Goal: Entertainment & Leisure: Browse casually

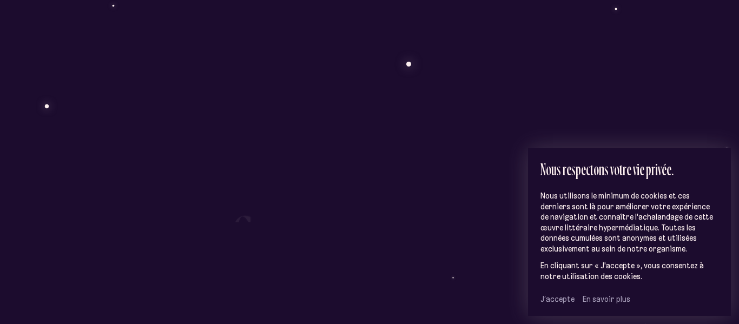
click at [562, 302] on span "J’accepte" at bounding box center [558, 299] width 34 height 10
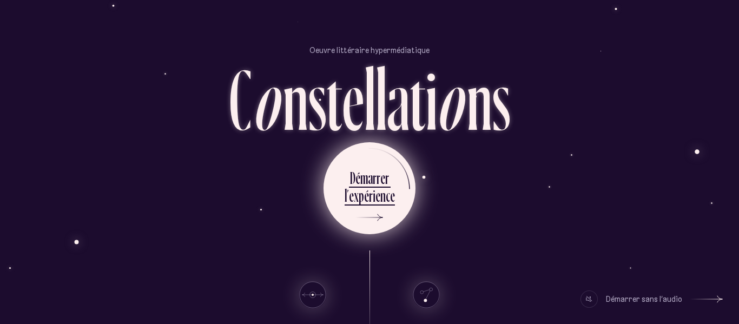
click at [353, 206] on div "l ’ e x p é r i e n c e" at bounding box center [370, 197] width 50 height 24
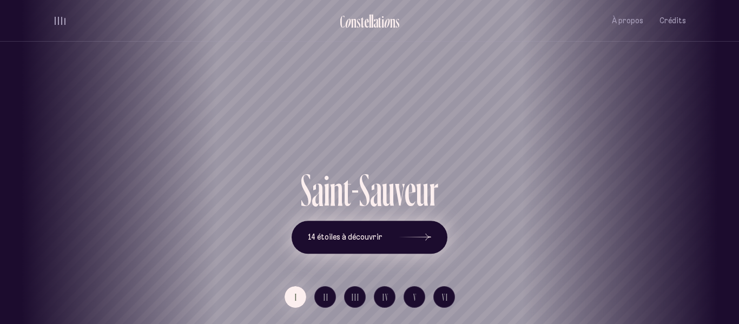
click at [349, 238] on span "14 étoiles à découvrir" at bounding box center [345, 237] width 75 height 9
click at [315, 246] on button "14 étoiles à découvrir" at bounding box center [370, 238] width 156 height 34
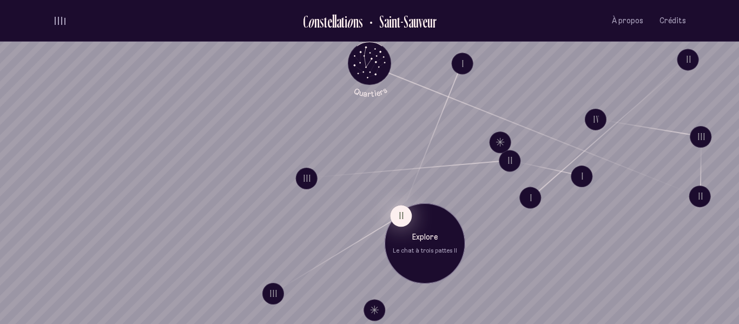
click at [401, 220] on button "II" at bounding box center [401, 216] width 22 height 22
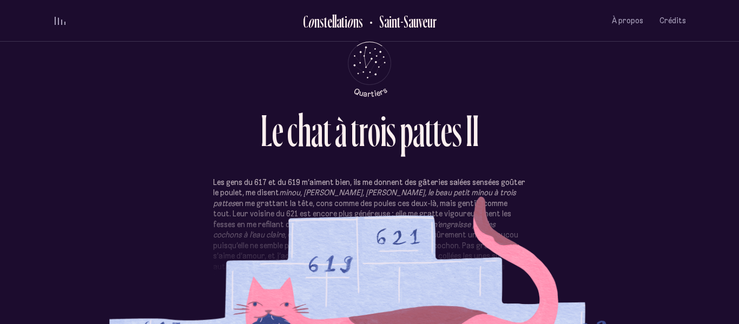
click at [430, 171] on div "L e c h a t à t r o i s p a t t e s I I" at bounding box center [369, 142] width 633 height 69
click at [393, 236] on p "Les gens du 617 et du 619 m’aiment bien, ils me donnent des gâteries salées sen…" at bounding box center [369, 246] width 313 height 137
click at [632, 184] on div "Les gens du 617 et du 619 m’aiment bien, ils me donnent des gâteries salées sen…" at bounding box center [369, 226] width 633 height 163
drag, startPoint x: 488, startPoint y: 146, endPoint x: 488, endPoint y: 161, distance: 14.6
click at [488, 161] on div "L e c h a t à t r o i s p a t t e s I I" at bounding box center [369, 142] width 633 height 69
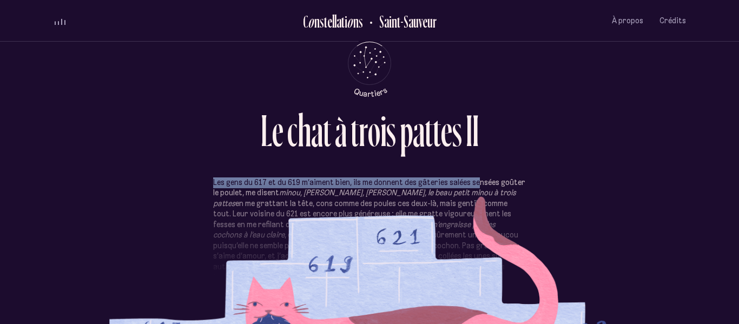
drag, startPoint x: 477, startPoint y: 186, endPoint x: 474, endPoint y: 171, distance: 14.9
click at [474, 171] on div "L e c h a t à t r o i s p a t t e s I I Les gens du 617 et du 619 m’aiment bien…" at bounding box center [370, 162] width 650 height 324
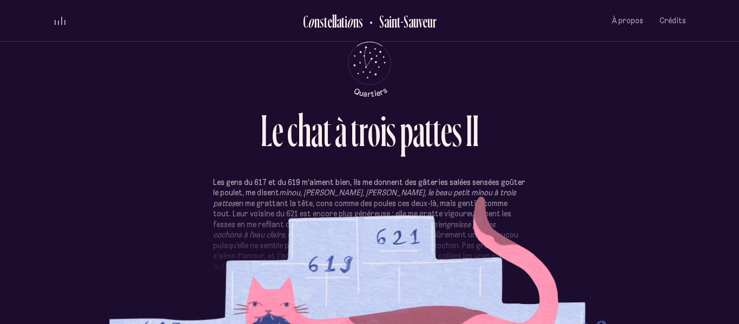
click at [622, 245] on div "Les gens du 617 et du 619 m’aiment bien, ils me donnent des gâteries salées sen…" at bounding box center [369, 226] width 633 height 163
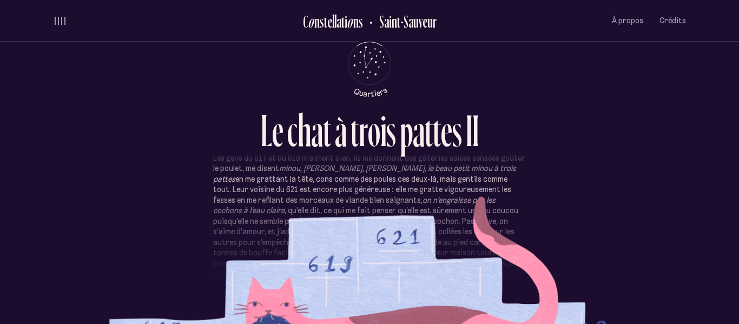
click at [597, 281] on section "Les gens du 617 et du 619 m’aiment bien, ils me donnent des gâteries salées sen…" at bounding box center [369, 243] width 633 height 130
click at [528, 185] on section "Les gens du 617 et du 619 m’aiment bien, ils me donnent des gâteries salées sen…" at bounding box center [369, 243] width 633 height 130
click at [552, 240] on div "Les gens du 617 et du 619 m’aiment bien, ils me donnent des gâteries salées sen…" at bounding box center [369, 226] width 633 height 163
click at [636, 22] on span "À propos" at bounding box center [627, 20] width 31 height 9
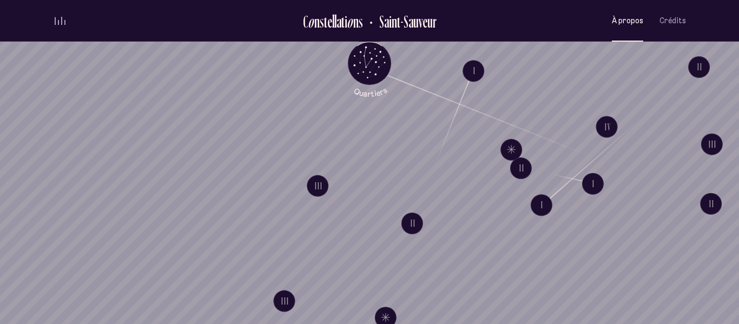
click at [56, 21] on div "volume audio" at bounding box center [60, 21] width 11 height 8
click at [56, 21] on button "volume audio" at bounding box center [60, 20] width 14 height 11
click at [58, 22] on span "volume audio" at bounding box center [58, 23] width 1 height 3
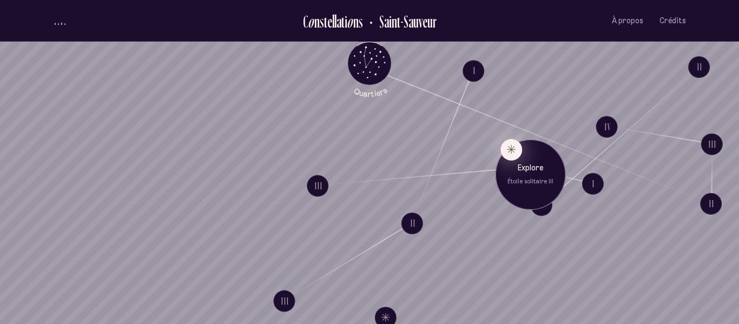
click at [510, 153] on button "Explore Étoile solitaire III" at bounding box center [512, 150] width 22 height 22
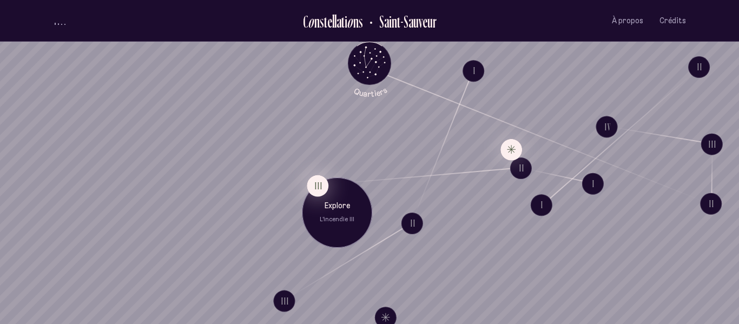
click at [317, 185] on button "III" at bounding box center [318, 186] width 22 height 22
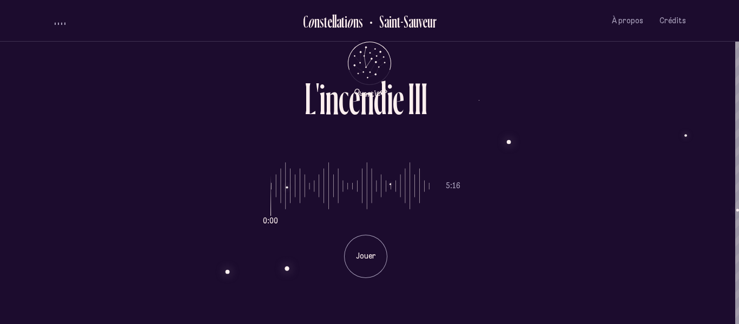
scroll to position [0, 4]
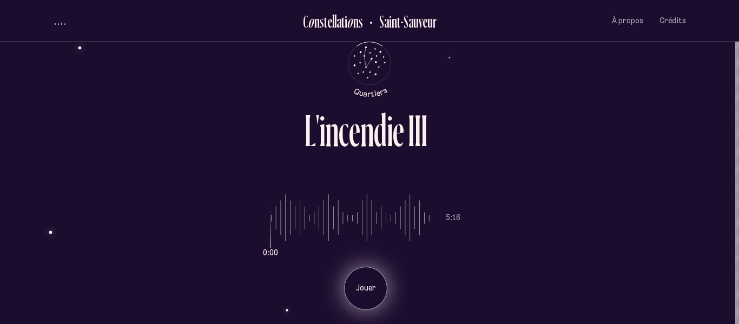
click at [362, 284] on p "Jouer" at bounding box center [365, 288] width 27 height 11
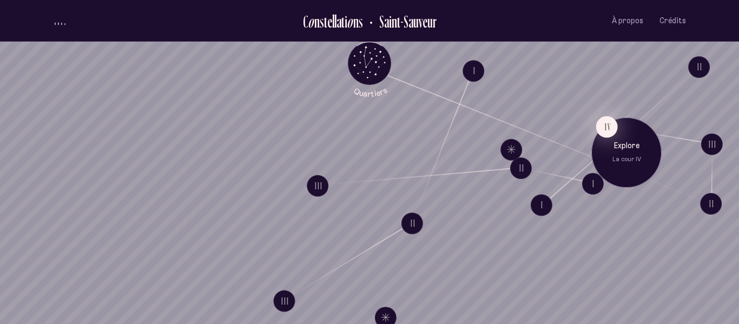
click at [605, 128] on button "IV" at bounding box center [608, 127] width 22 height 22
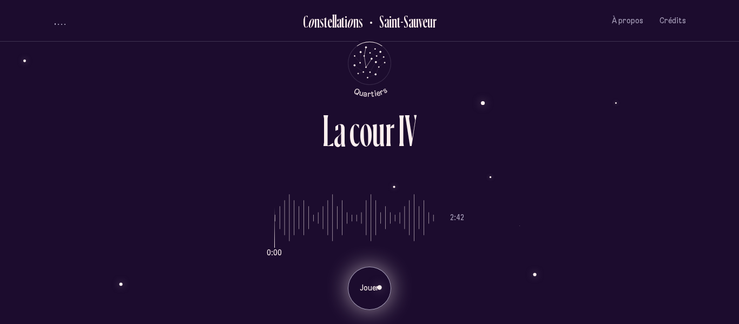
click at [368, 287] on p "Jouer" at bounding box center [369, 288] width 27 height 11
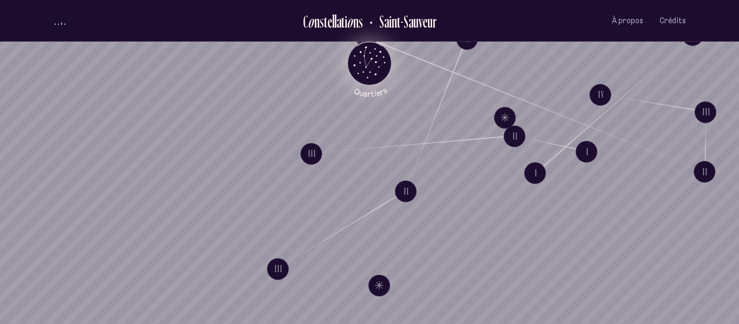
click at [373, 77] on icon "Quartiers" at bounding box center [369, 80] width 63 height 33
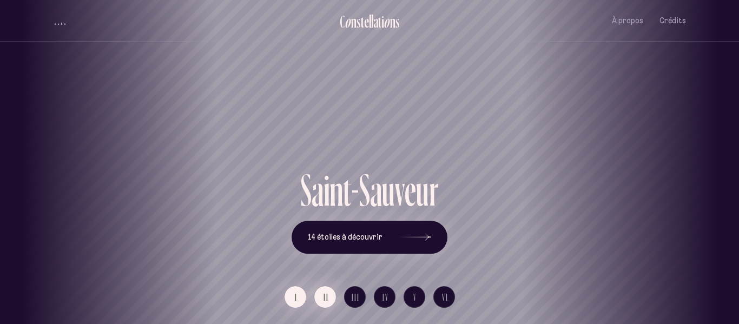
click at [324, 293] on span "II" at bounding box center [326, 297] width 5 height 9
click at [291, 299] on button "I" at bounding box center [296, 297] width 22 height 22
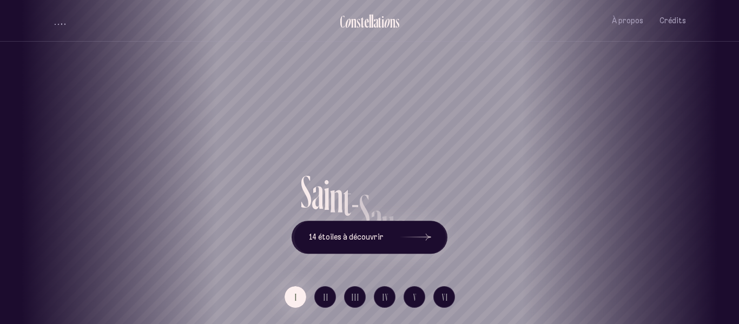
click at [450, 297] on div "[GEOGRAPHIC_DATA] [GEOGRAPHIC_DATA] [GEOGRAPHIC_DATA][PERSON_NAME][GEOGRAPHIC_D…" at bounding box center [369, 162] width 739 height 324
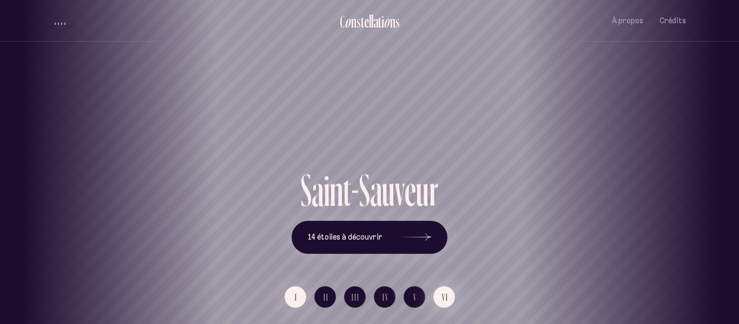
click at [450, 297] on button "VI" at bounding box center [445, 297] width 22 height 22
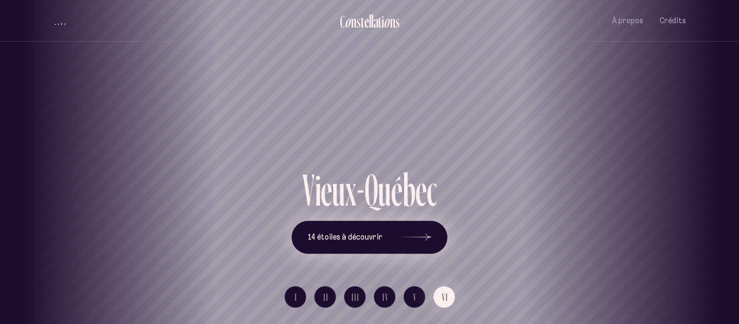
click at [403, 250] on icon at bounding box center [415, 237] width 32 height 81
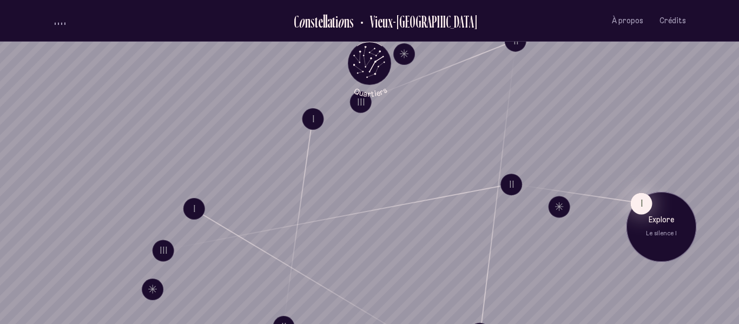
click at [639, 210] on button "I" at bounding box center [642, 204] width 22 height 22
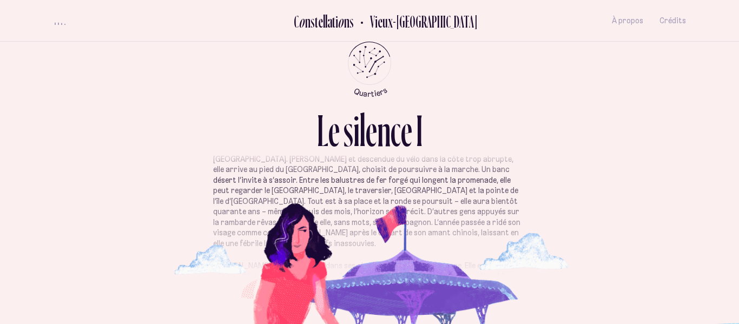
scroll to position [206, 0]
click at [518, 200] on p "Elle emprunte la piste cyclable du [GEOGRAPHIC_DATA], rejoint le bassin [PERSON…" at bounding box center [369, 190] width 313 height 116
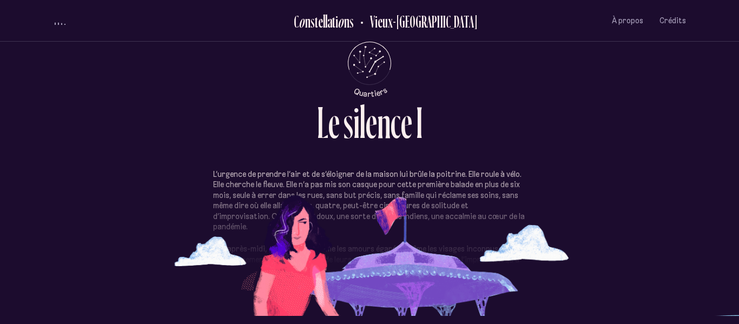
scroll to position [0, 0]
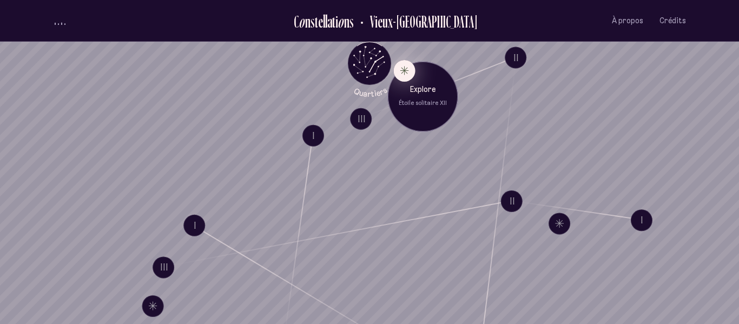
click at [405, 72] on button "Explore Étoile solitaire XII" at bounding box center [405, 71] width 22 height 22
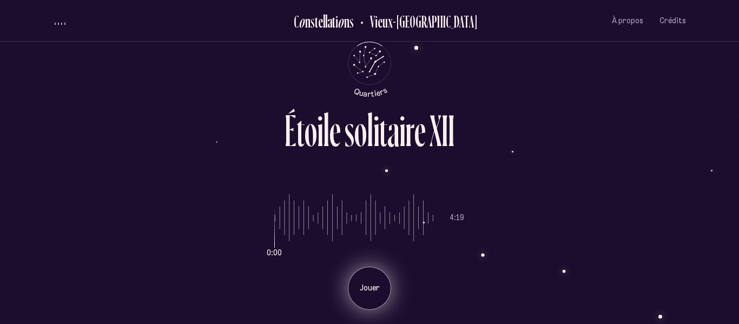
click at [374, 288] on p "Jouer" at bounding box center [369, 288] width 27 height 11
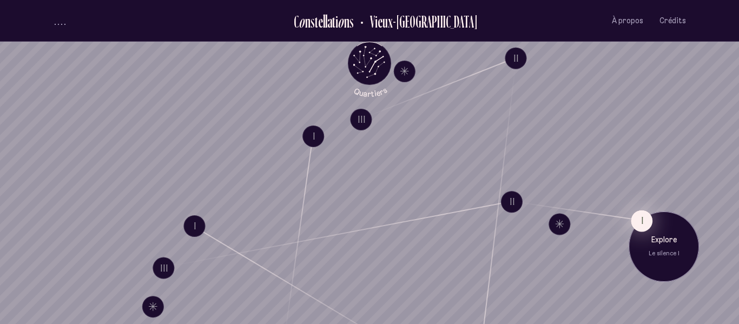
click at [636, 222] on button "I" at bounding box center [642, 221] width 22 height 22
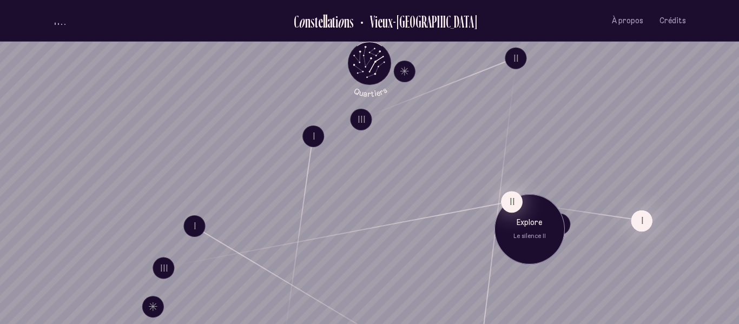
click at [513, 200] on button "II" at bounding box center [512, 202] width 22 height 22
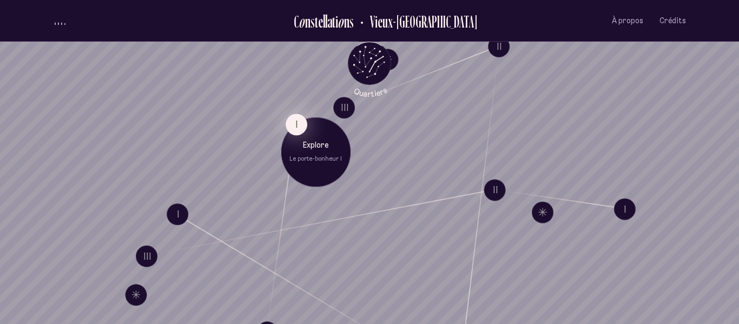
click at [296, 122] on button "I" at bounding box center [297, 125] width 22 height 22
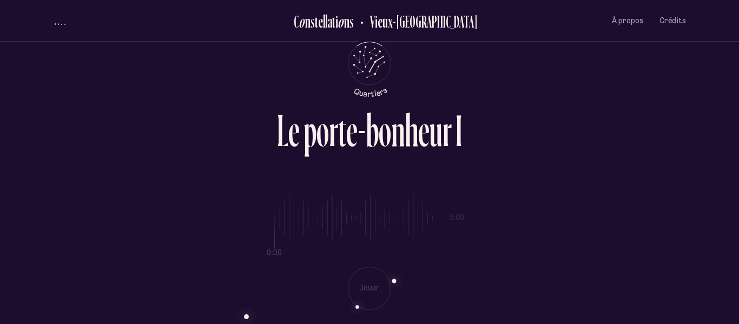
click at [376, 286] on div "0:00 0:00 Jouer" at bounding box center [369, 244] width 633 height 133
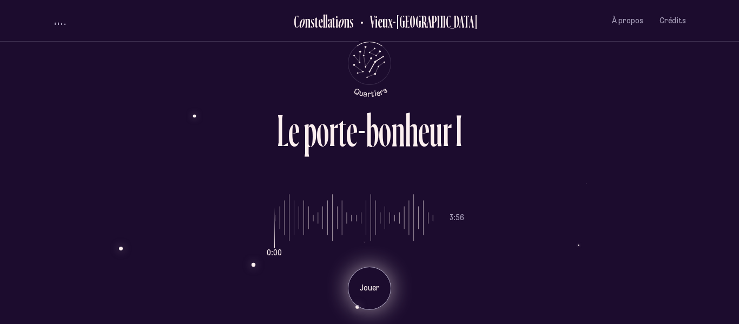
click at [372, 284] on p "Jouer" at bounding box center [369, 288] width 27 height 11
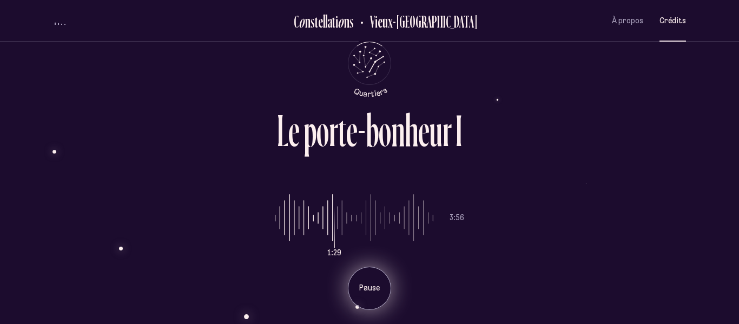
click at [673, 17] on span "Crédits" at bounding box center [673, 20] width 27 height 9
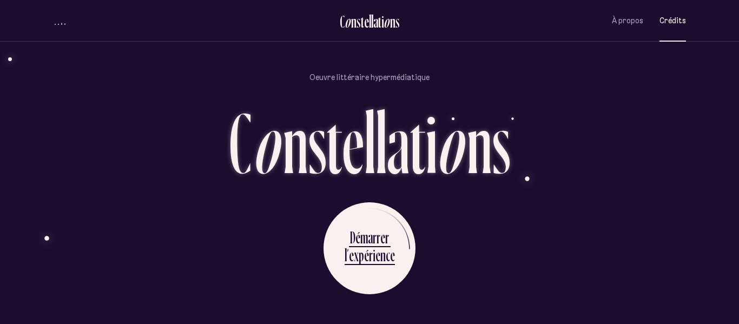
scroll to position [2666, 0]
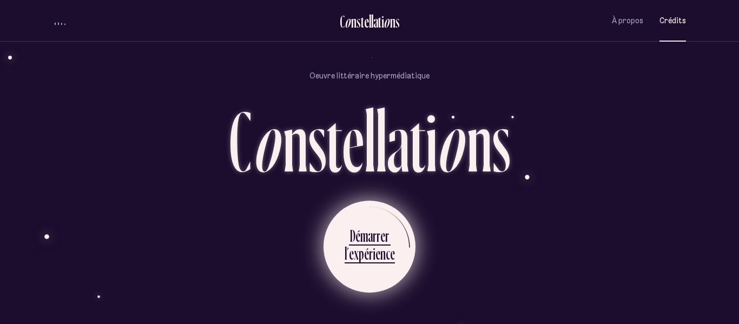
click at [378, 263] on div "e" at bounding box center [378, 253] width 5 height 21
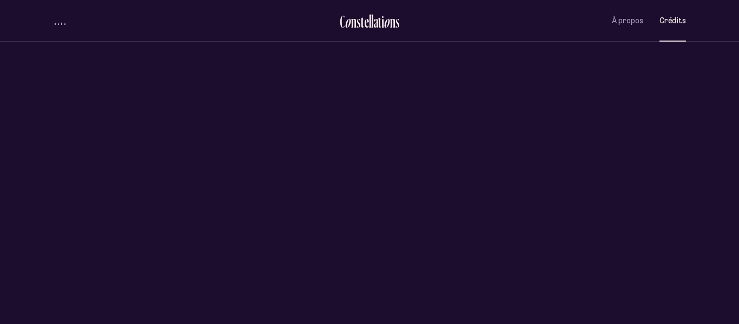
scroll to position [0, 0]
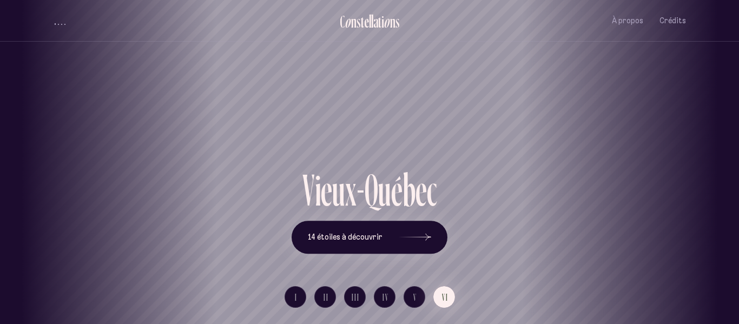
click at [130, 180] on div "V i e u x - Q u é b e c 14 étoiles à découvrir" at bounding box center [369, 211] width 633 height 86
click at [378, 297] on button "IV" at bounding box center [385, 297] width 22 height 22
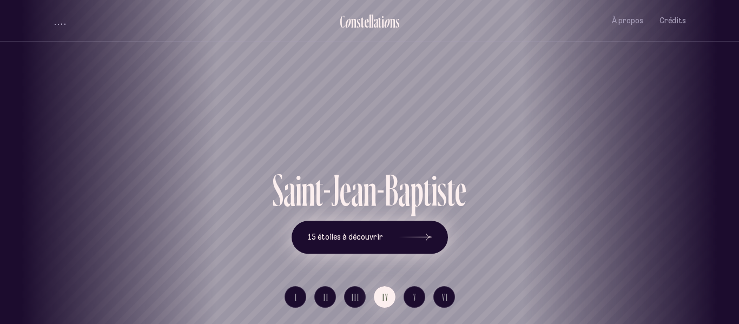
click at [364, 245] on button "15 étoiles à découvrir" at bounding box center [370, 238] width 156 height 34
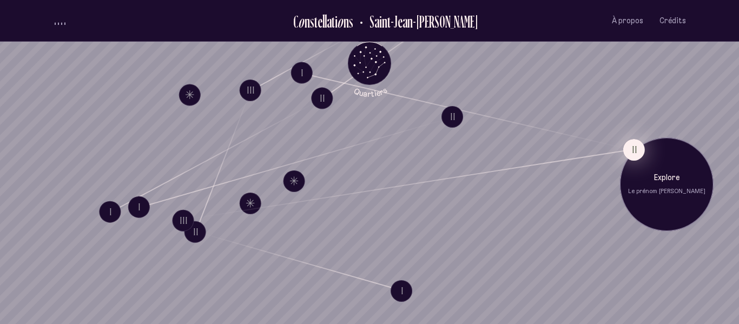
click at [630, 148] on button "II" at bounding box center [635, 150] width 22 height 22
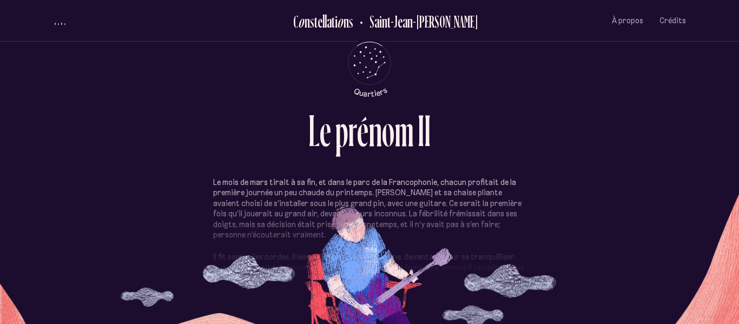
click at [365, 211] on p "Le mois de mars tirait à sa fin, et dans le parc de la Francophonie, chacun pro…" at bounding box center [369, 209] width 313 height 63
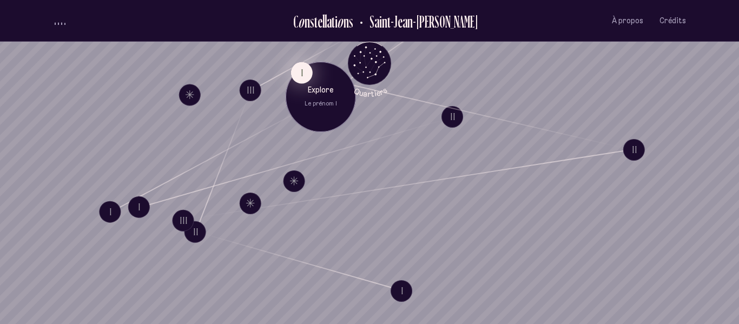
click at [302, 77] on button "I" at bounding box center [302, 73] width 22 height 22
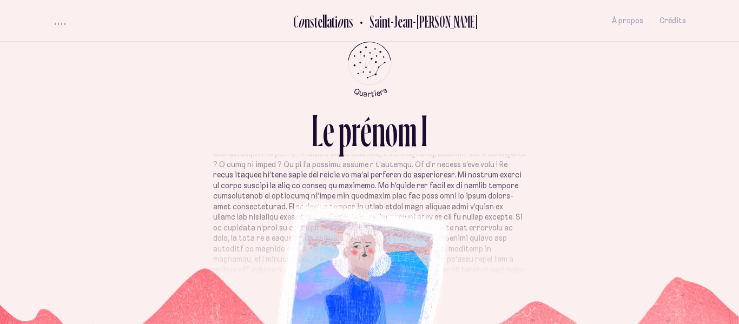
scroll to position [273, 0]
